Goal: Navigation & Orientation: Find specific page/section

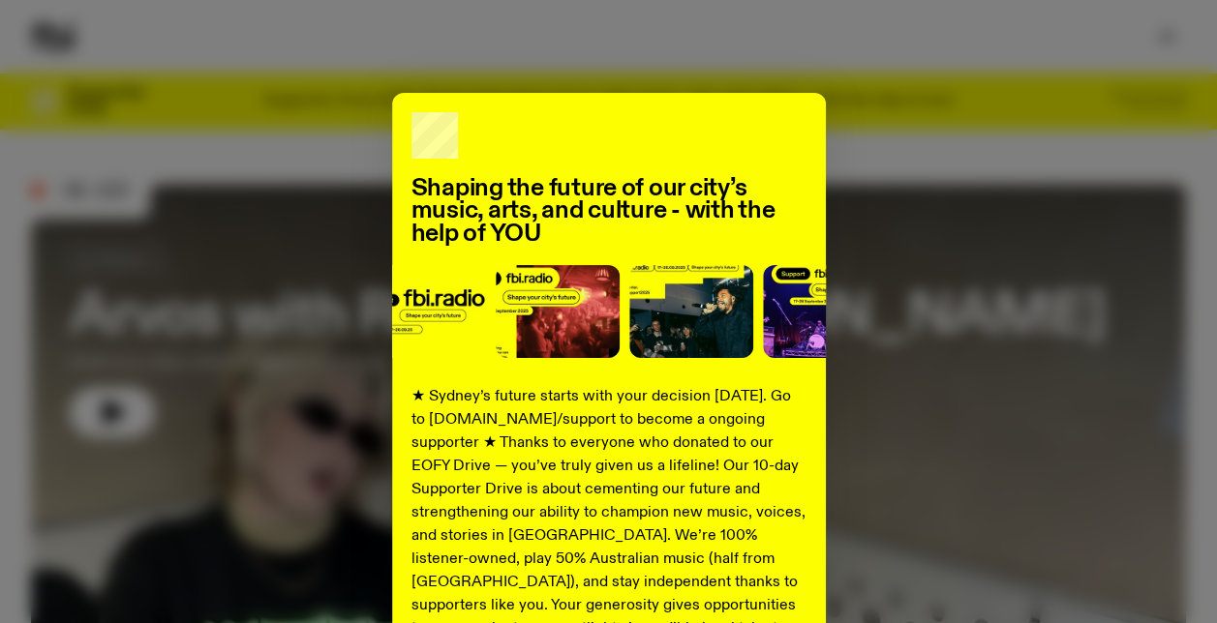
click at [923, 335] on div "Shaping the future of our city’s music, arts, and culture - with the help of YO…" at bounding box center [608, 491] width 1155 height 796
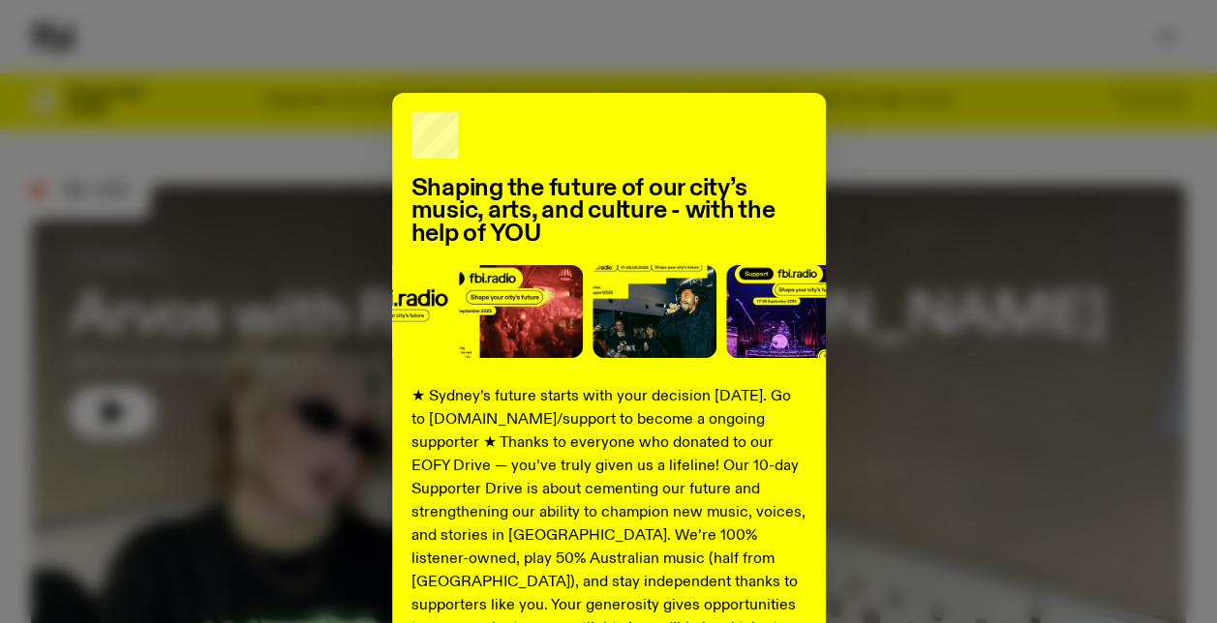
click at [798, 119] on div "Shaping the future of our city’s music, arts, and culture - with the help of YO…" at bounding box center [609, 491] width 434 height 796
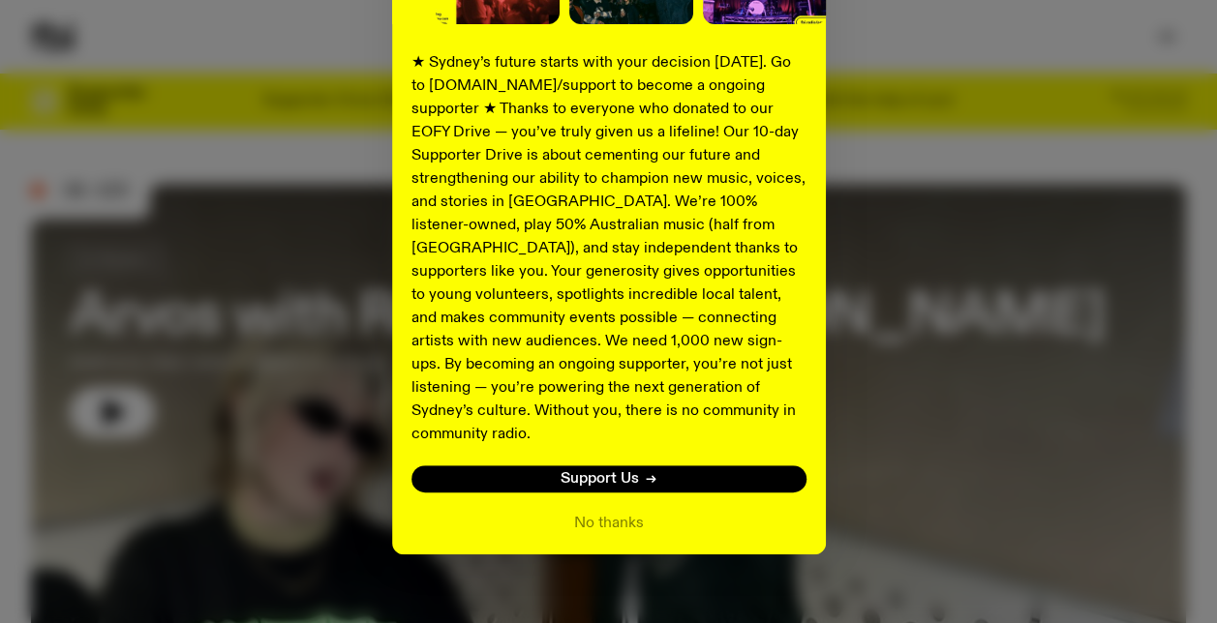
scroll to position [334, 0]
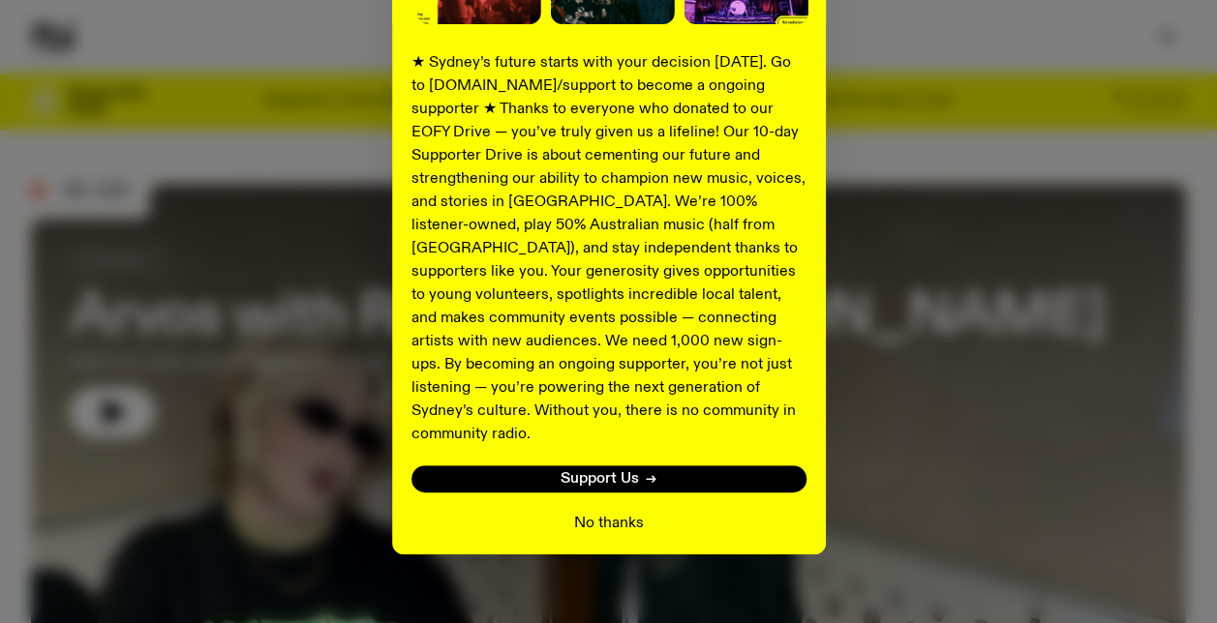
click at [595, 512] on button "No thanks" at bounding box center [609, 523] width 70 height 23
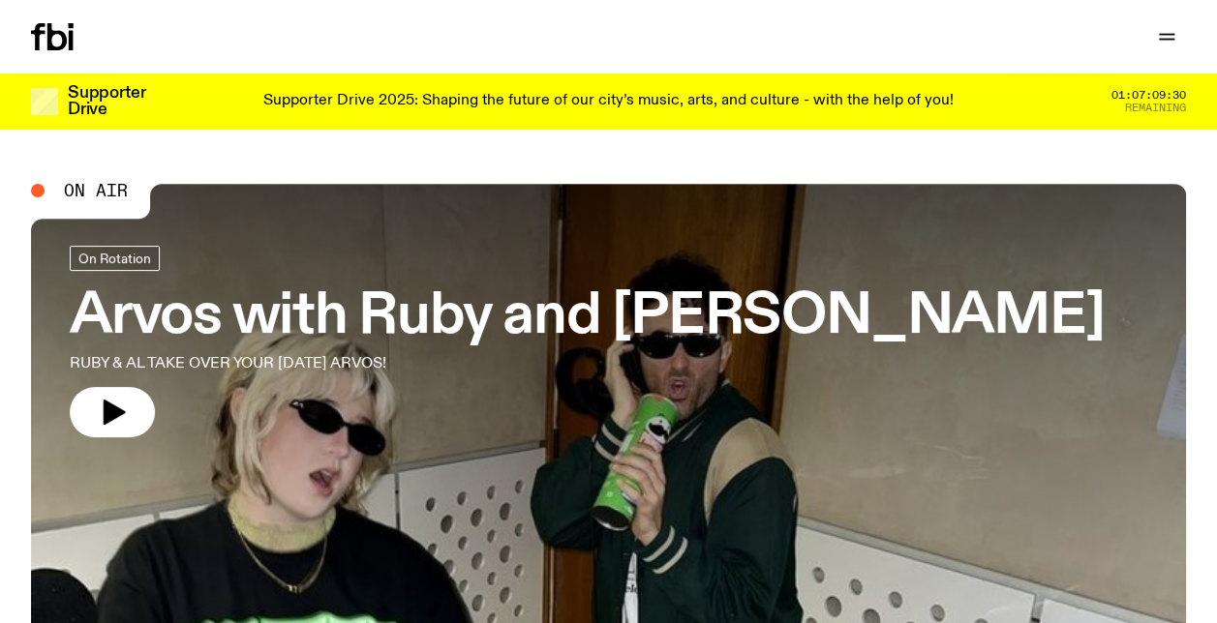
click at [105, 187] on span "On Air" at bounding box center [96, 190] width 64 height 17
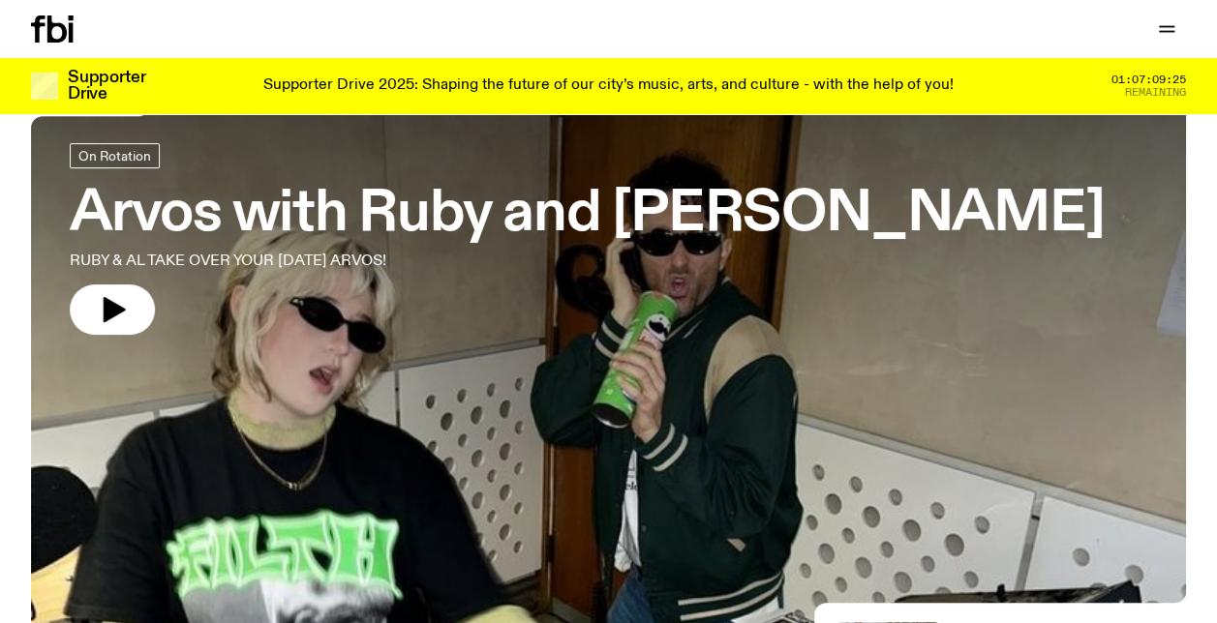
scroll to position [79, 0]
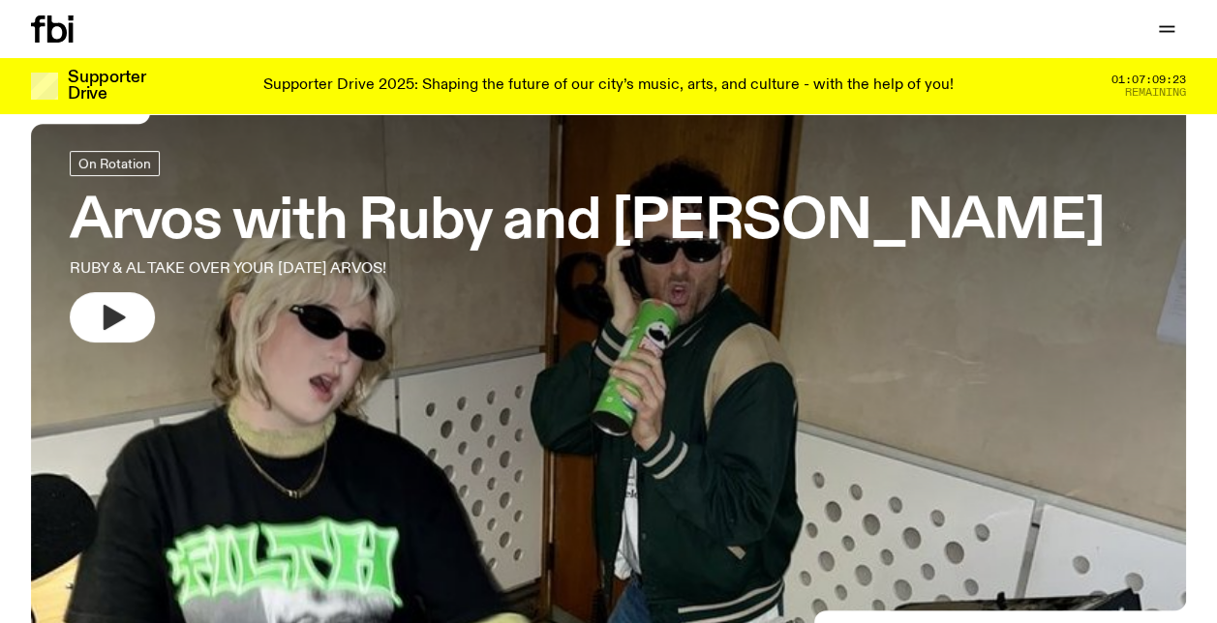
click at [116, 314] on icon "button" at bounding box center [115, 317] width 22 height 25
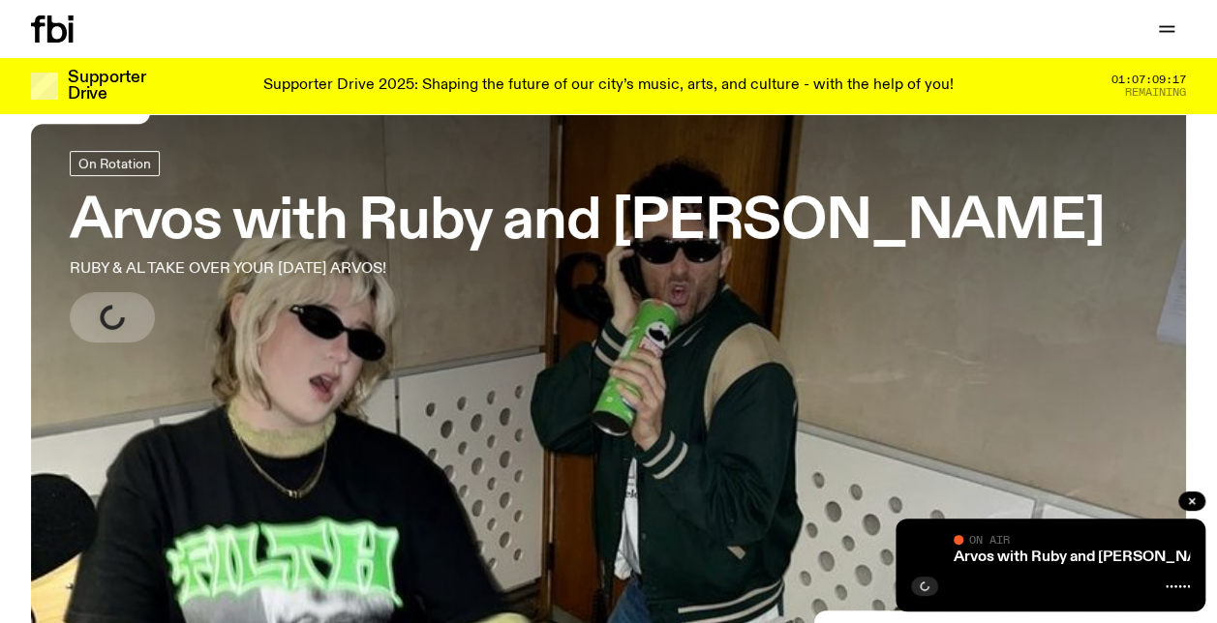
scroll to position [0, 0]
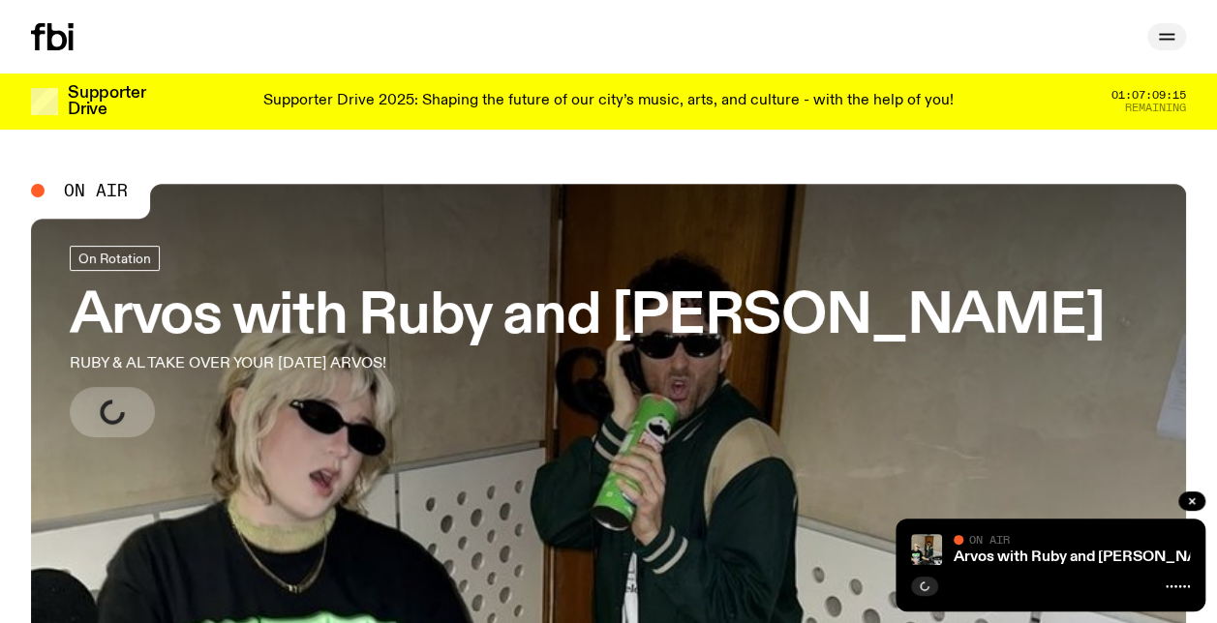
click at [1169, 36] on icon "button" at bounding box center [1166, 36] width 23 height 23
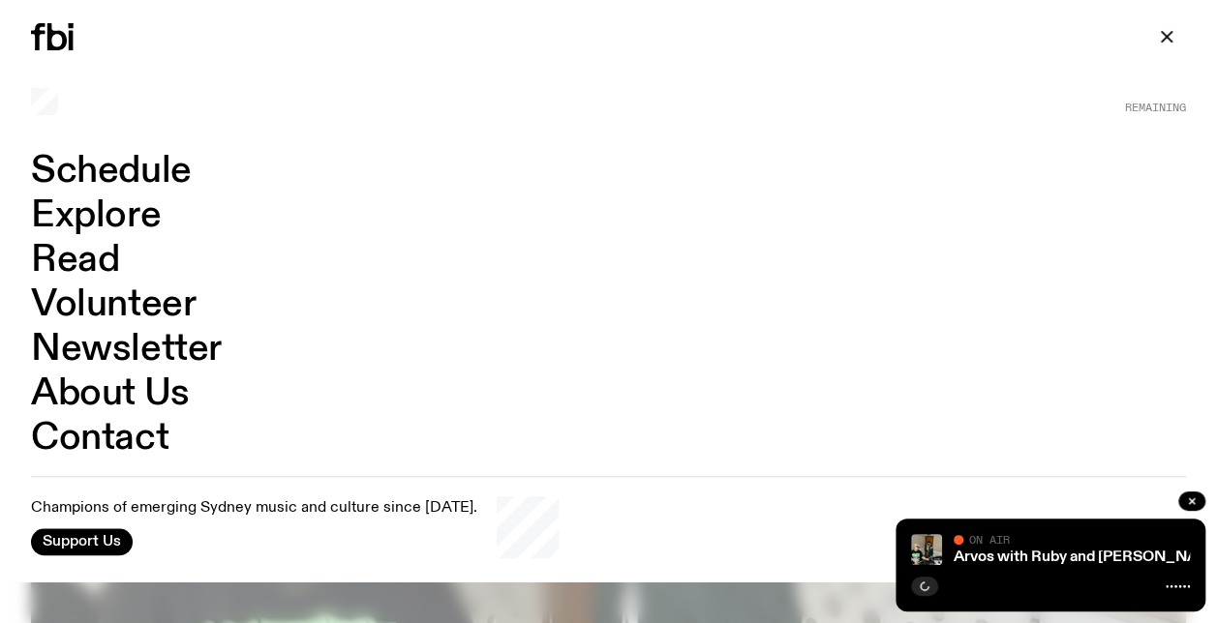
click at [161, 166] on link "Schedule" at bounding box center [111, 171] width 161 height 37
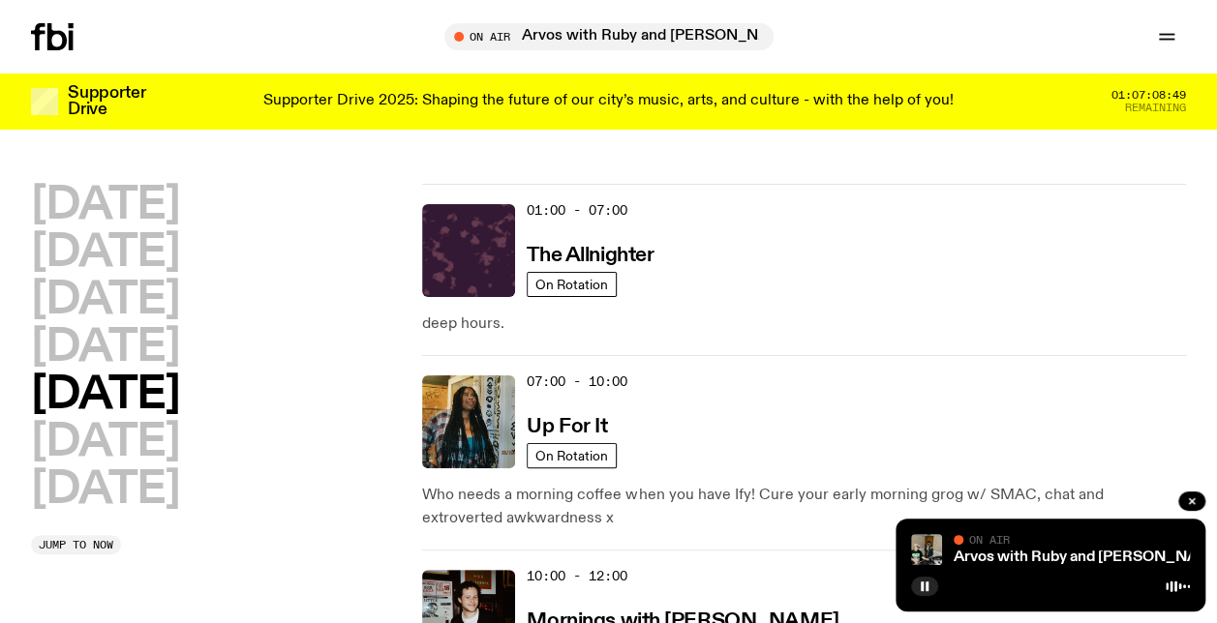
click at [54, 33] on icon at bounding box center [56, 36] width 19 height 27
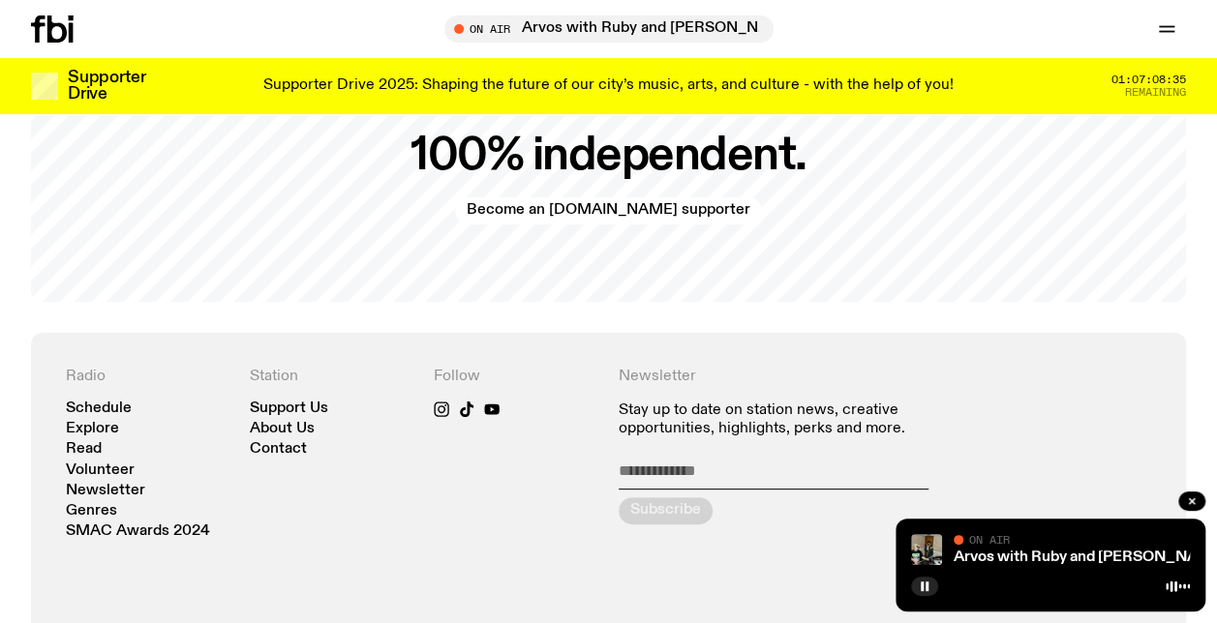
scroll to position [3724, 0]
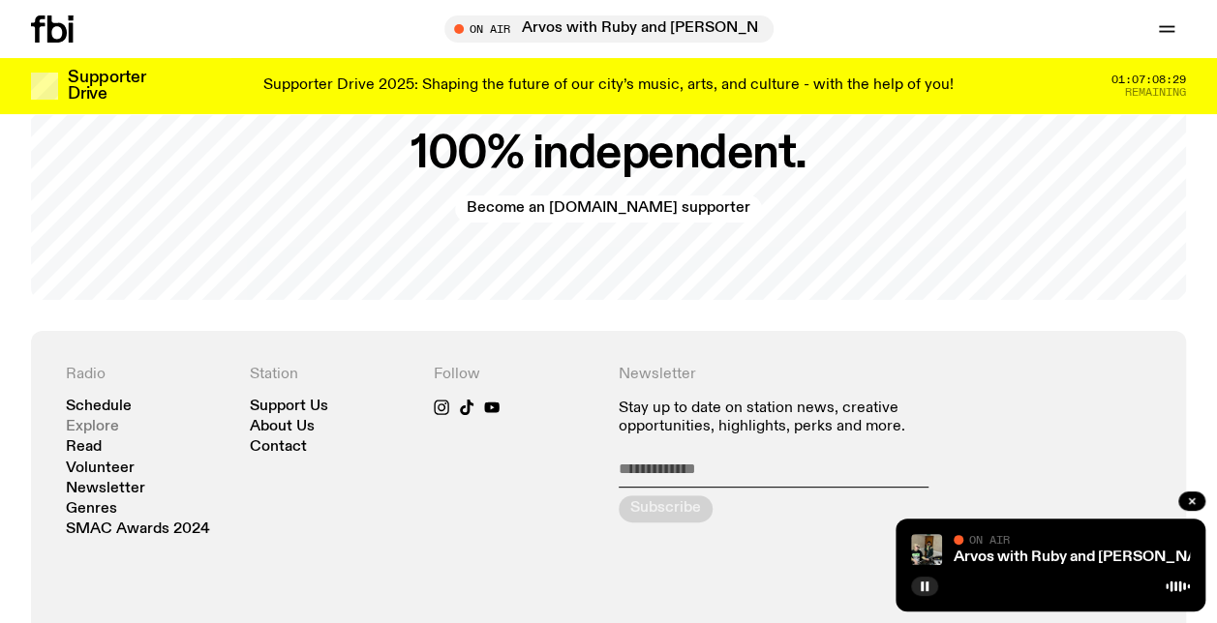
click at [100, 420] on link "Explore" at bounding box center [92, 427] width 53 height 15
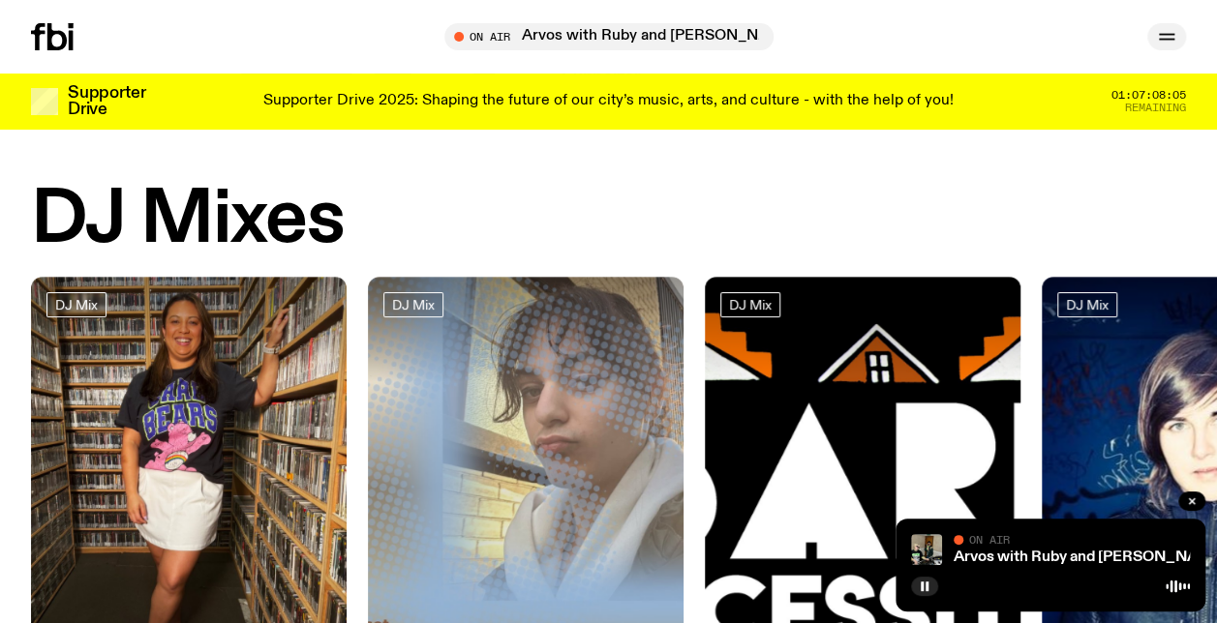
click at [1169, 35] on icon "button" at bounding box center [1166, 36] width 23 height 23
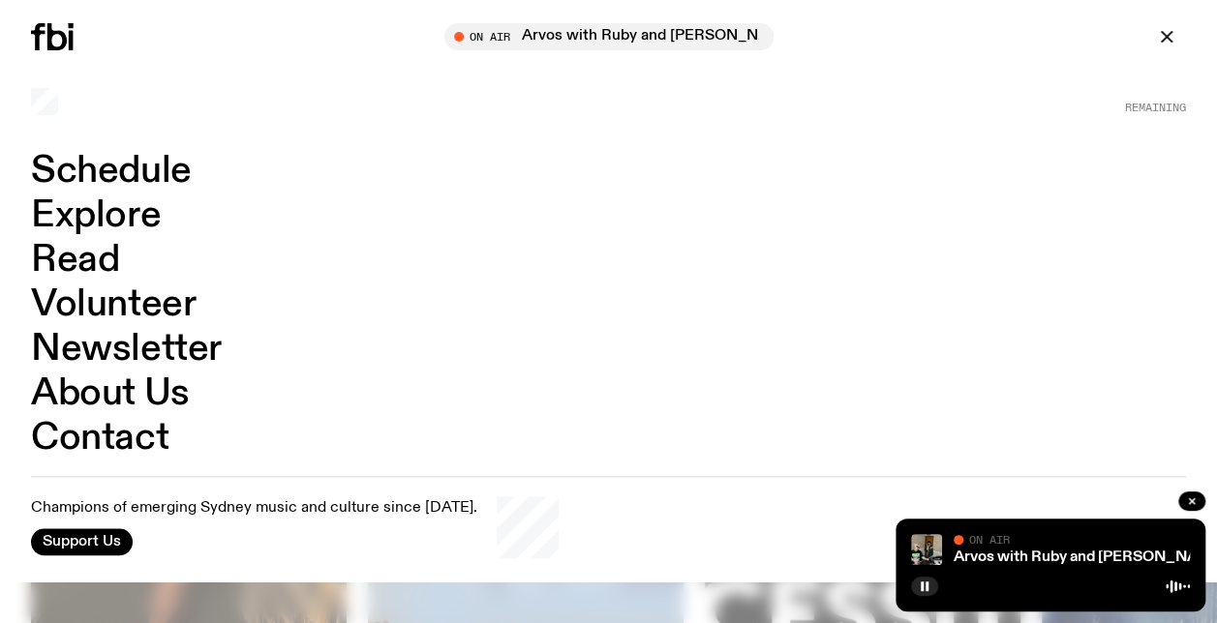
click at [90, 262] on link "Read" at bounding box center [75, 260] width 88 height 37
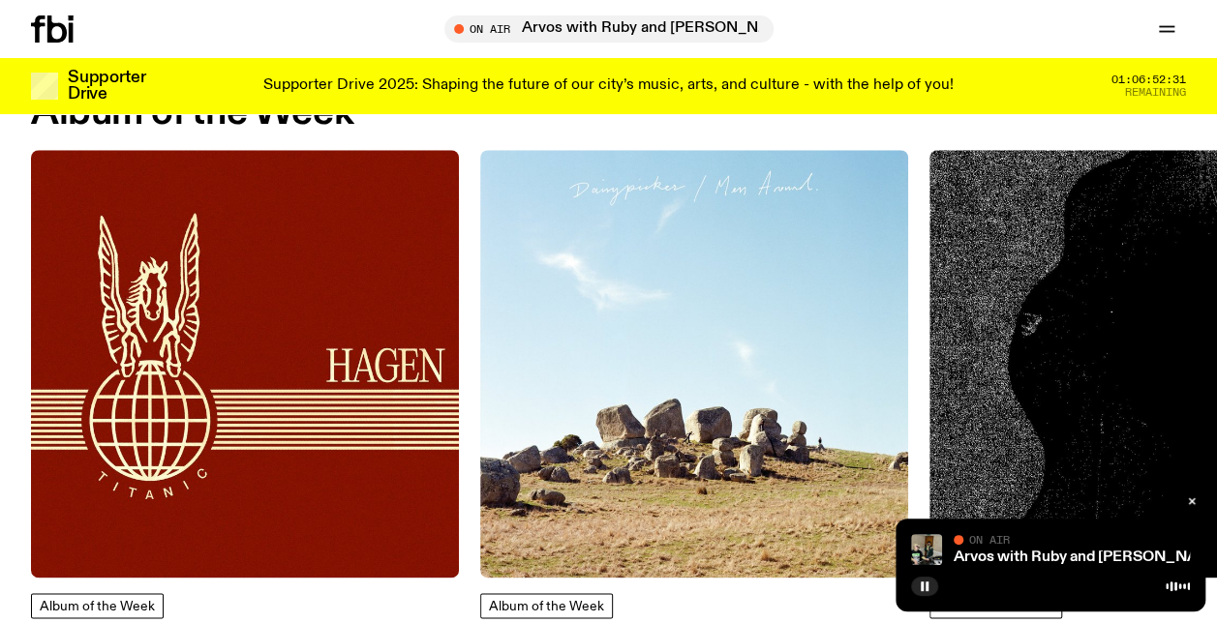
scroll to position [831, 0]
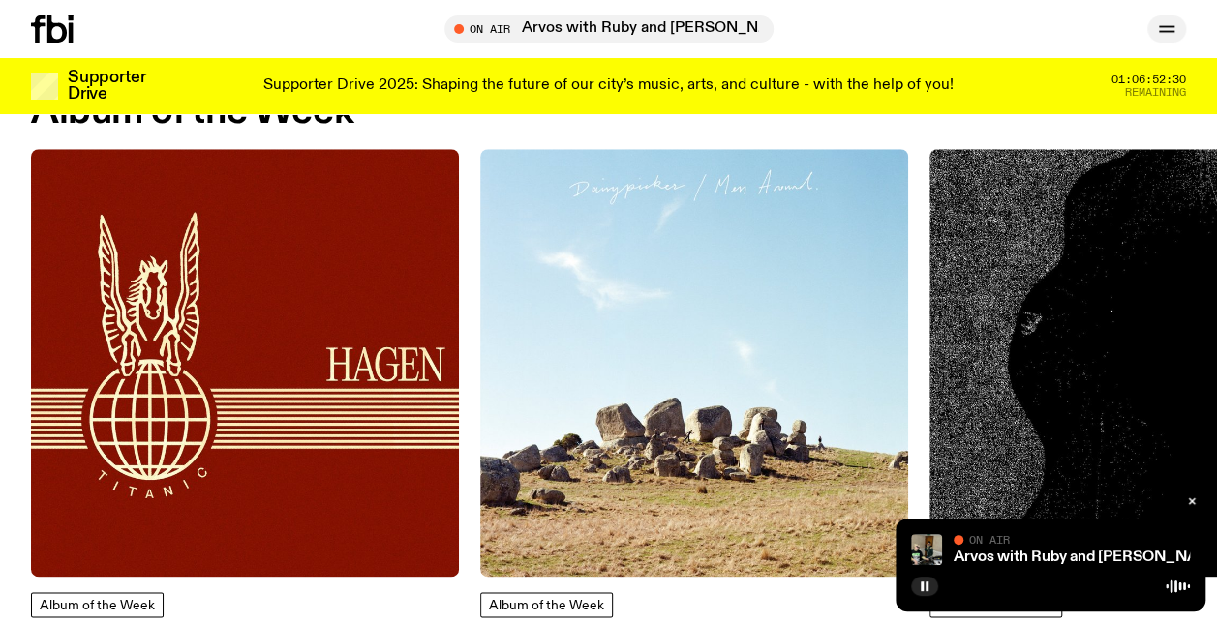
click at [1169, 25] on icon "button" at bounding box center [1166, 28] width 23 height 23
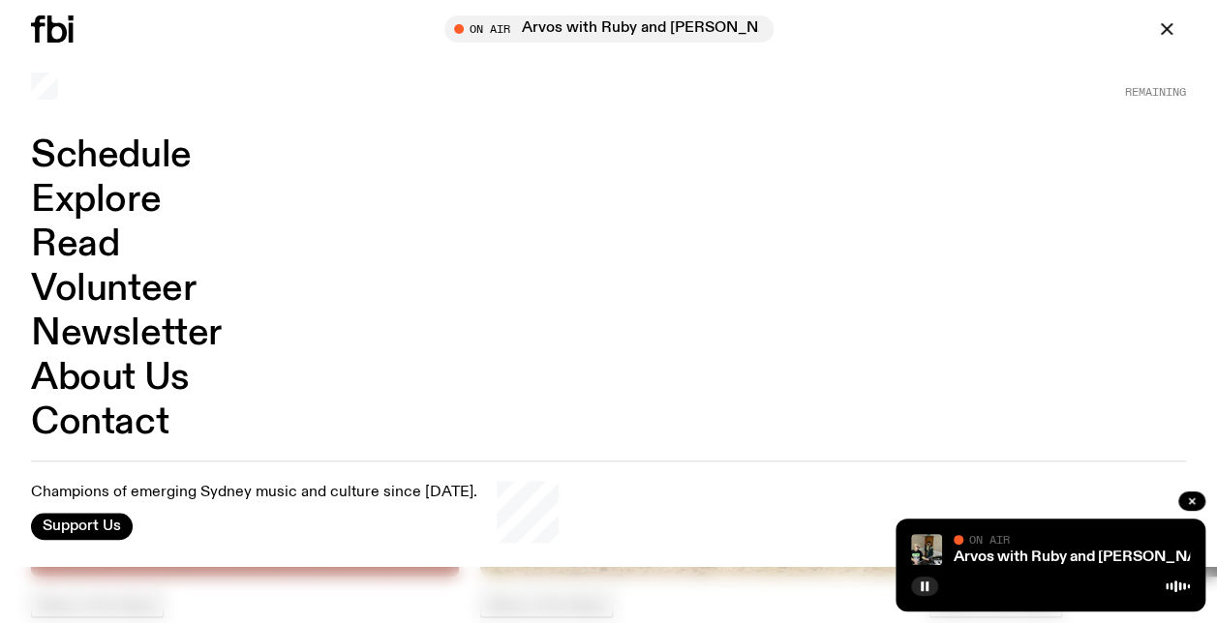
click at [141, 152] on link "Schedule" at bounding box center [111, 155] width 161 height 37
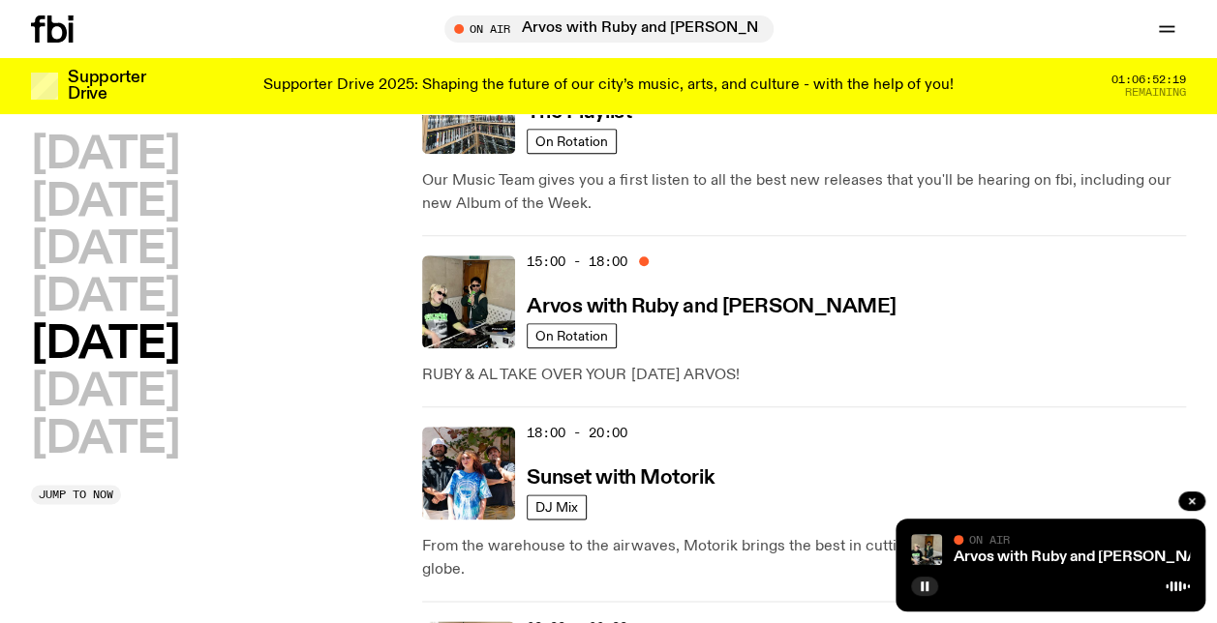
scroll to position [882, 0]
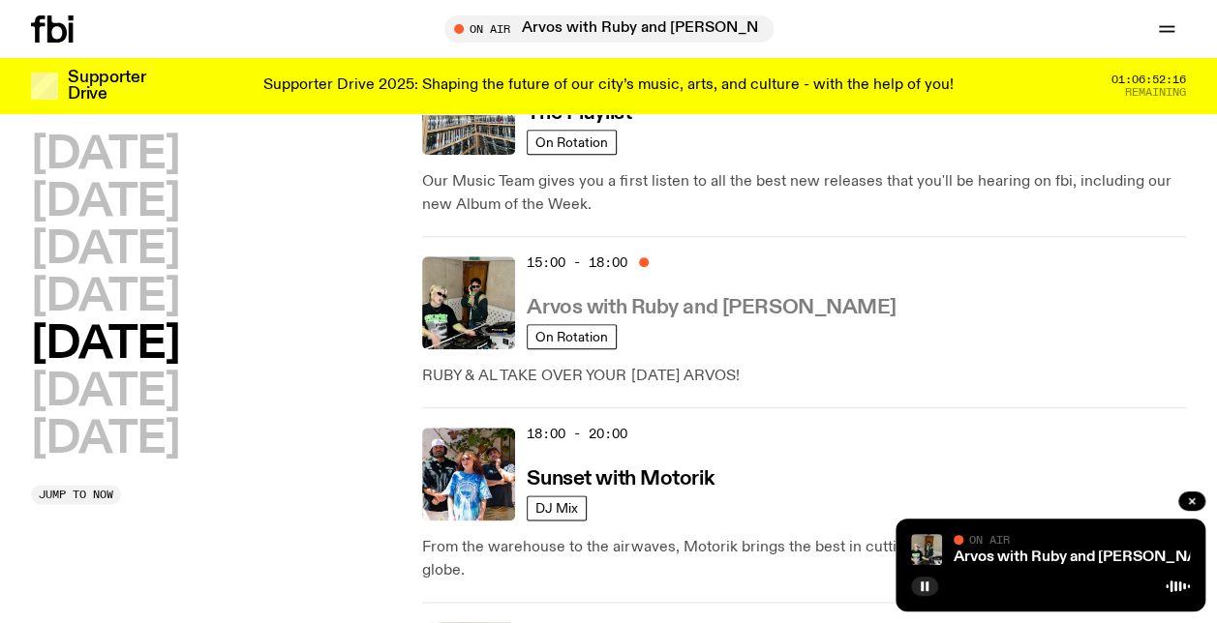
click at [621, 298] on h3 "Arvos with Ruby and [PERSON_NAME]" at bounding box center [711, 308] width 369 height 20
